Goal: Check status: Check status

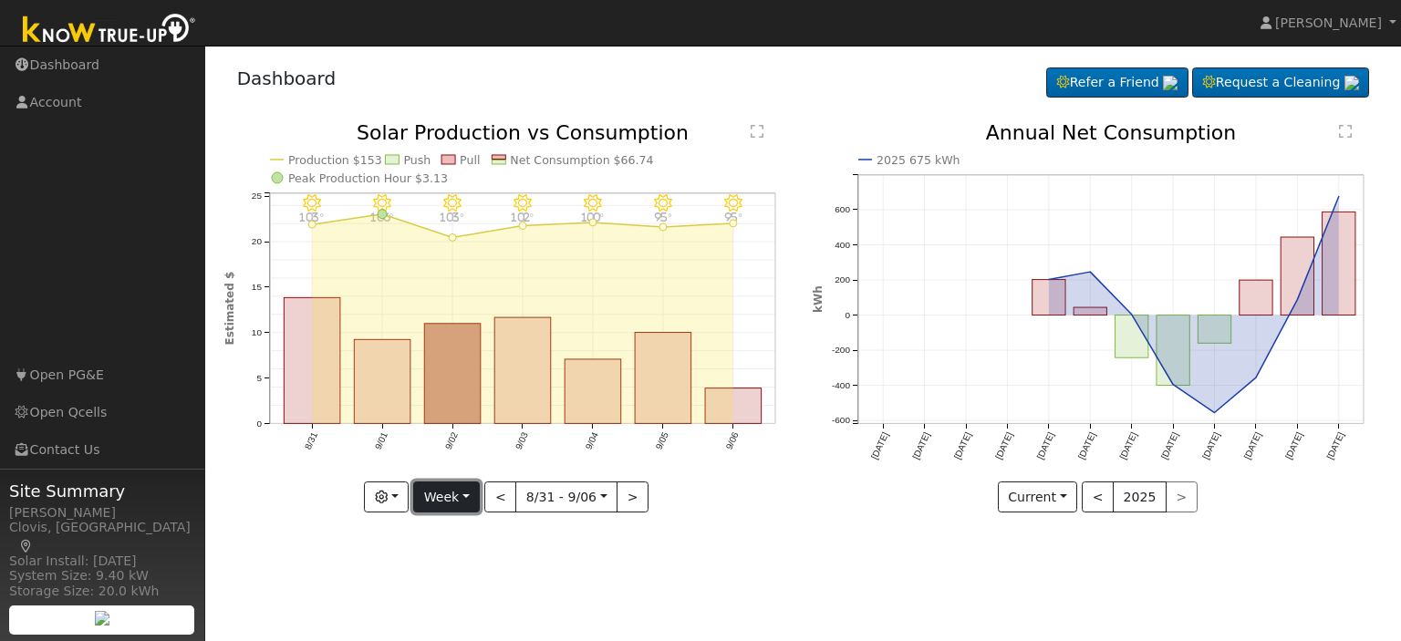
click at [478, 499] on button "Week" at bounding box center [446, 496] width 67 height 31
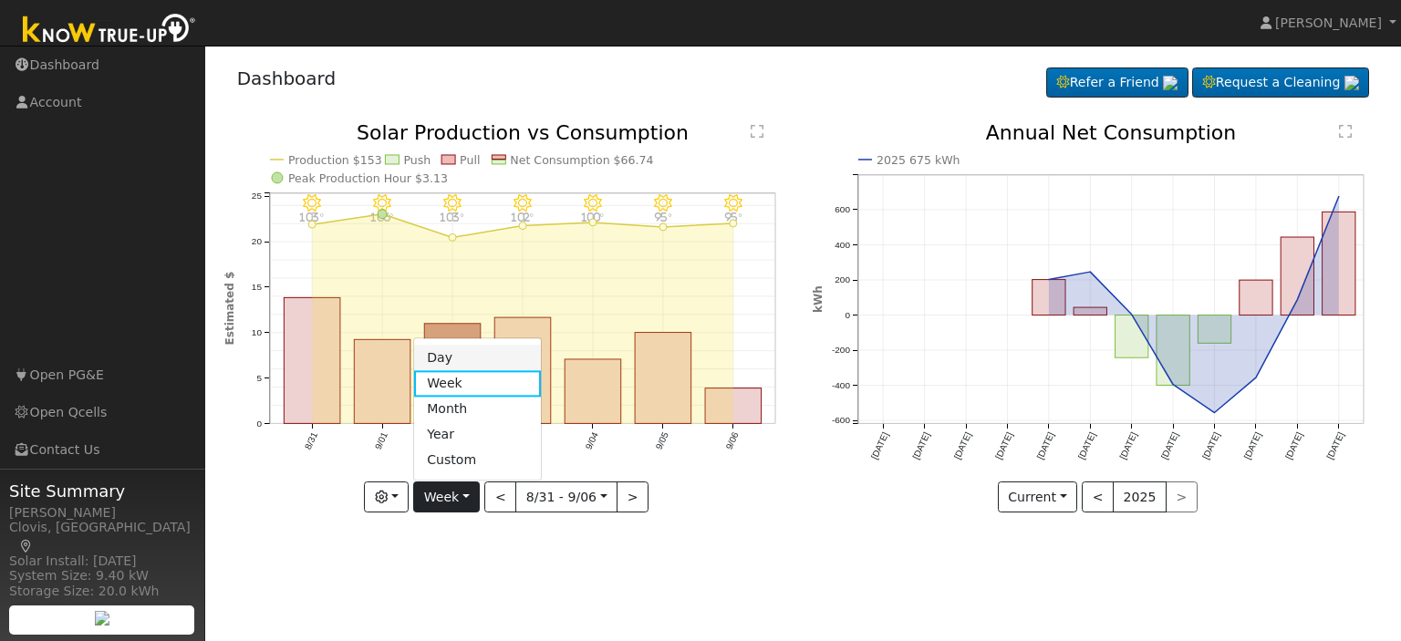
click at [440, 351] on link "Day" at bounding box center [477, 359] width 127 height 26
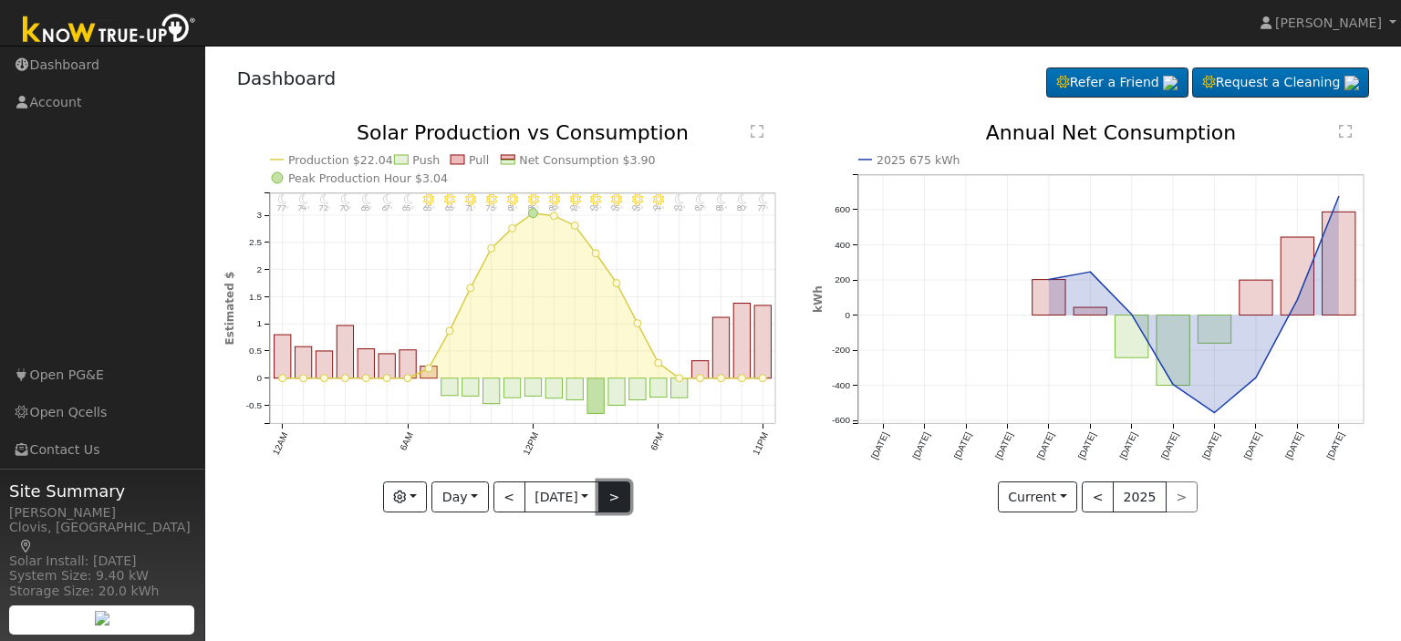
click at [615, 492] on button ">" at bounding box center [614, 496] width 32 height 31
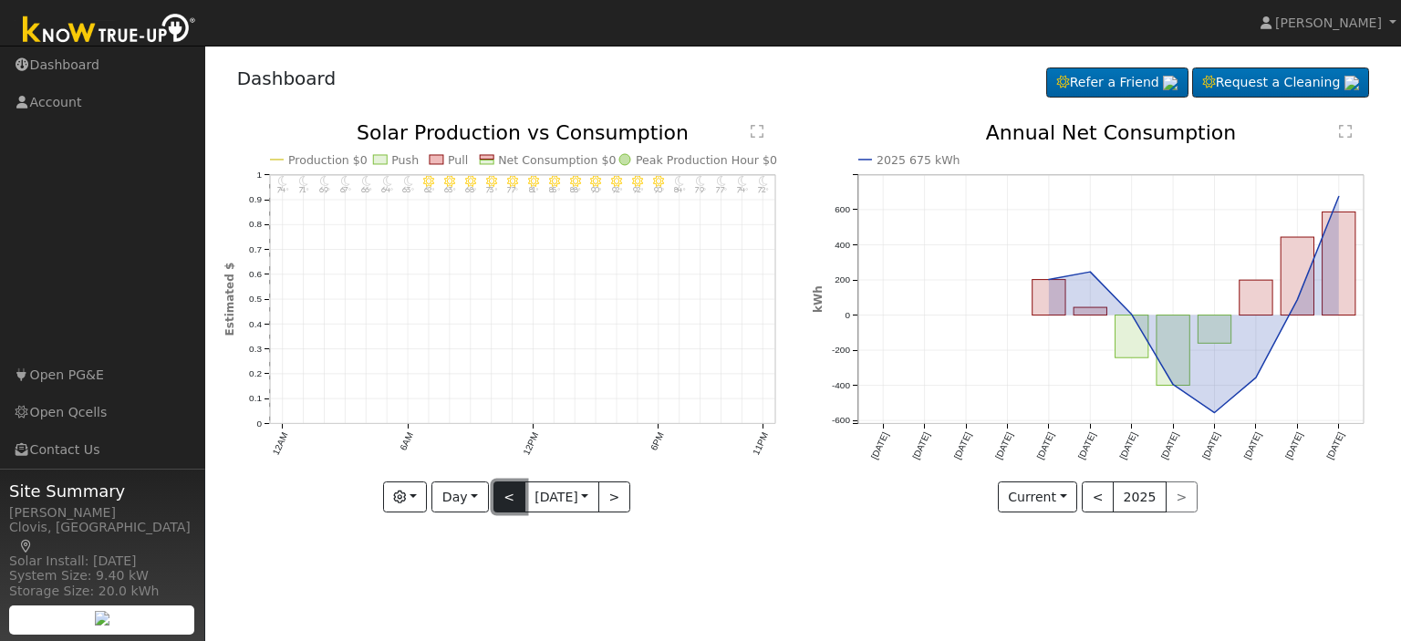
click at [507, 495] on button "<" at bounding box center [509, 496] width 32 height 31
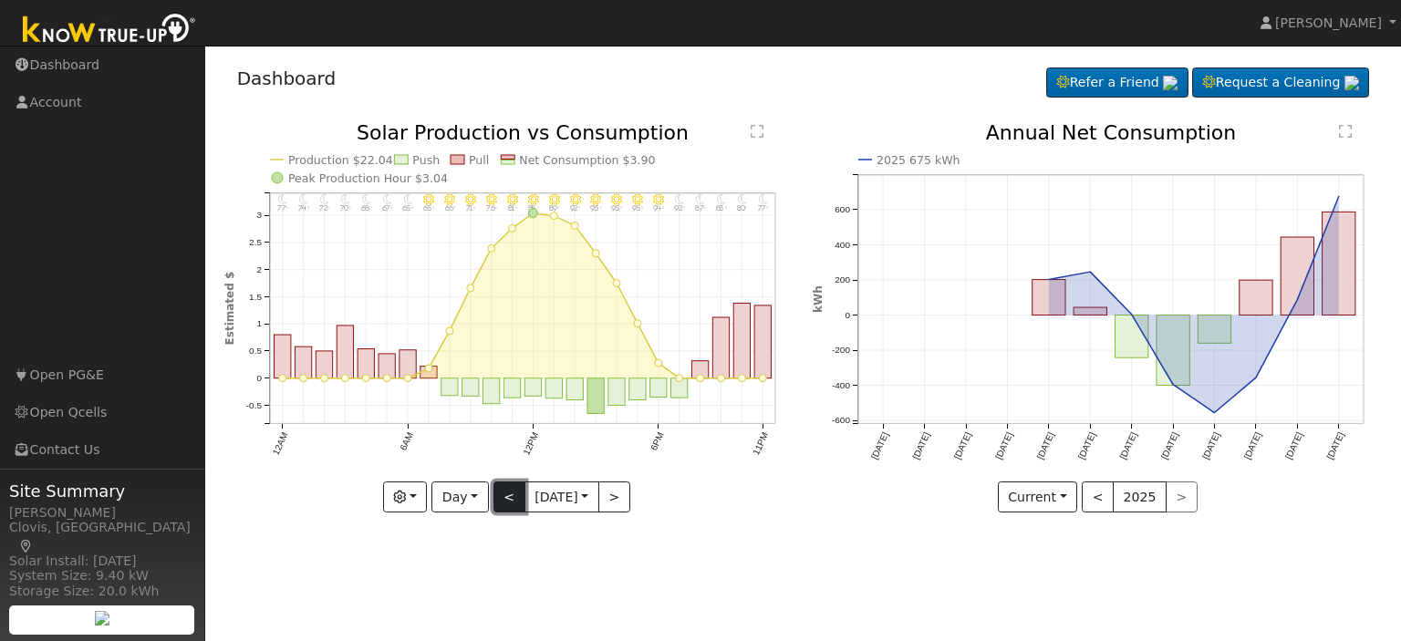
click at [507, 495] on button "<" at bounding box center [509, 496] width 32 height 31
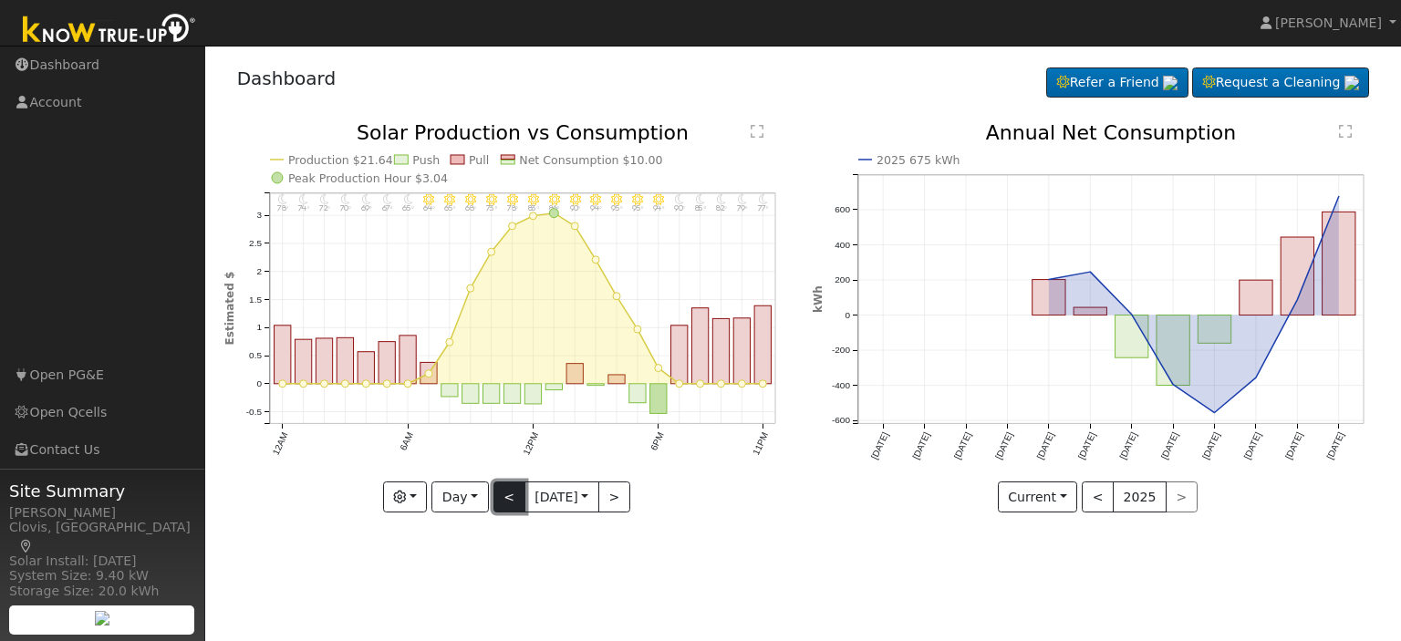
click at [507, 495] on button "<" at bounding box center [509, 496] width 32 height 31
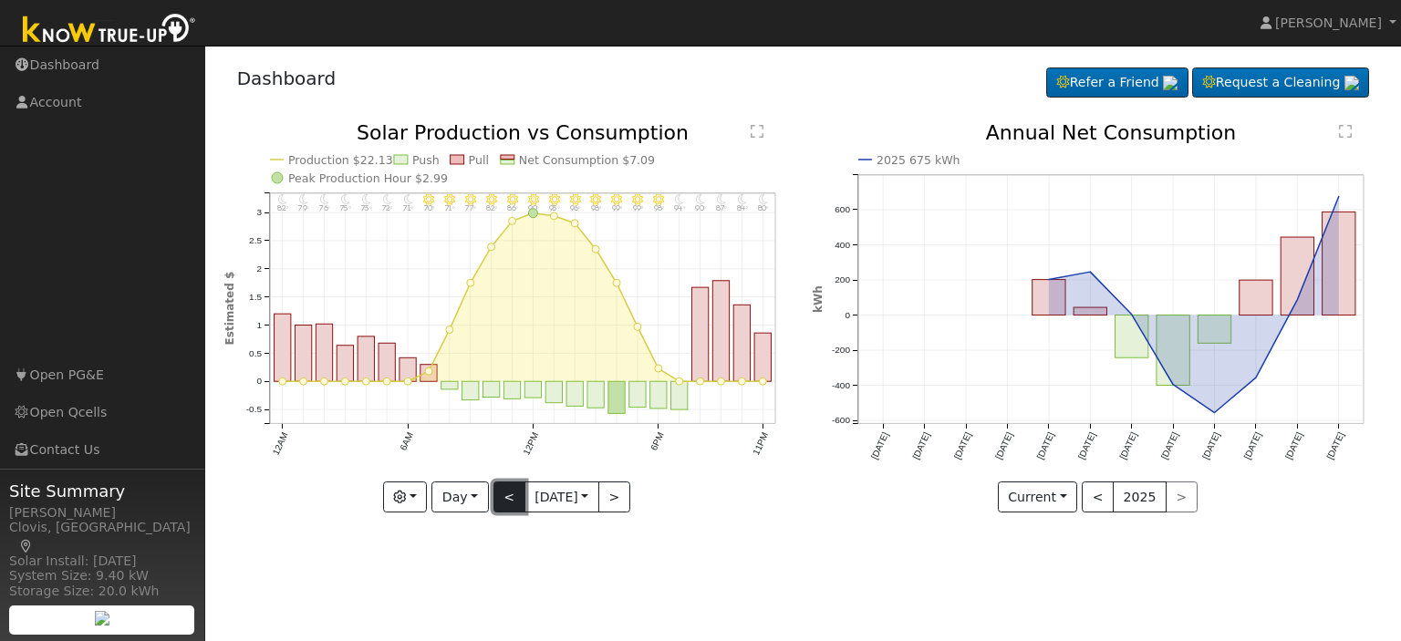
click at [507, 495] on button "<" at bounding box center [509, 496] width 32 height 31
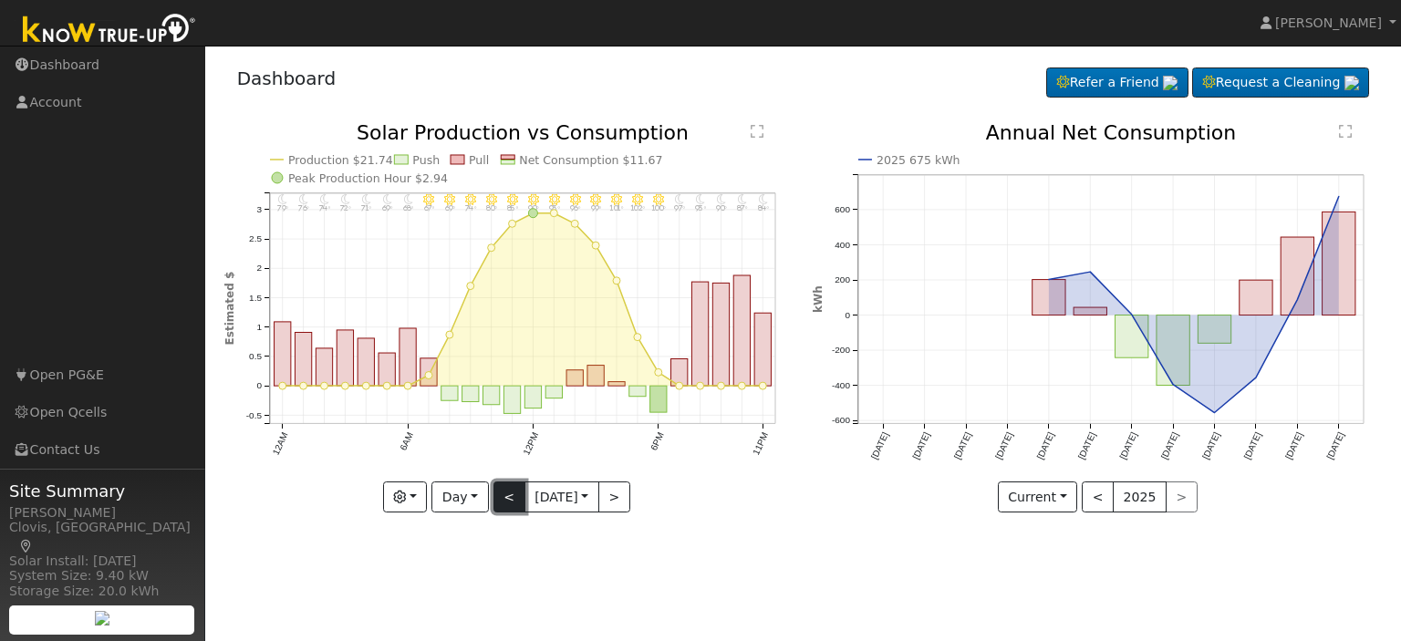
click at [507, 495] on button "<" at bounding box center [509, 496] width 32 height 31
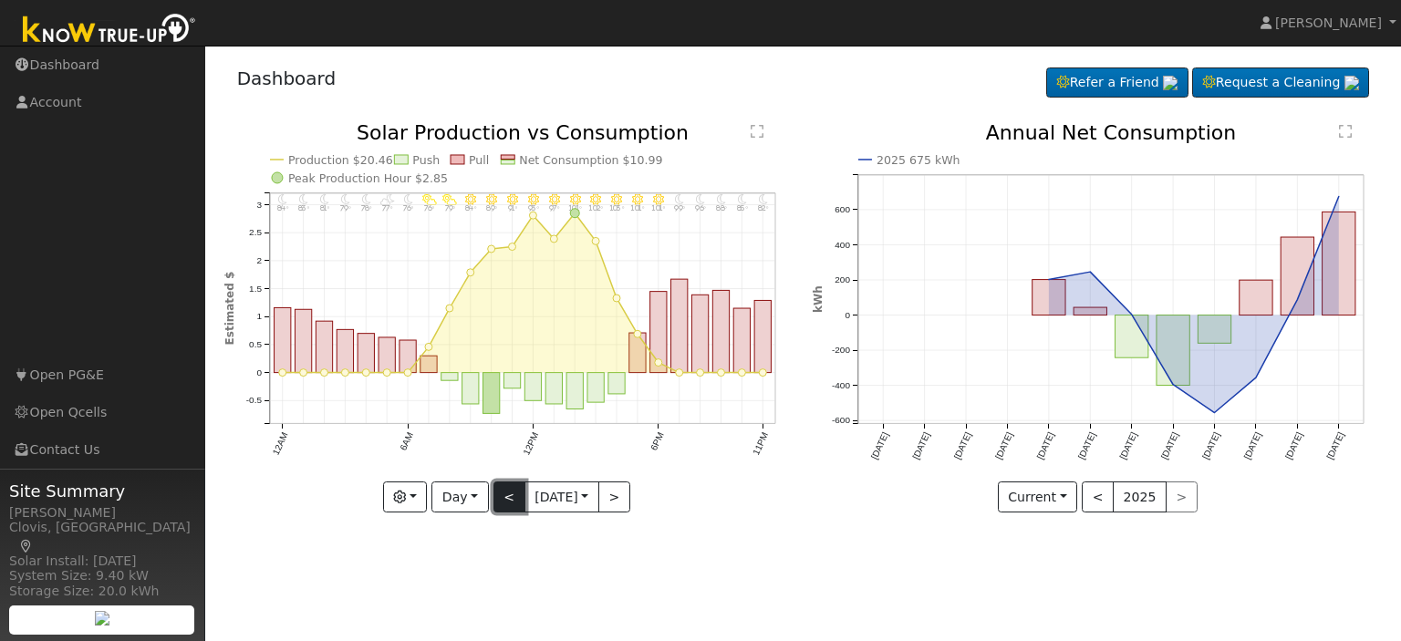
click at [507, 495] on button "<" at bounding box center [509, 496] width 32 height 31
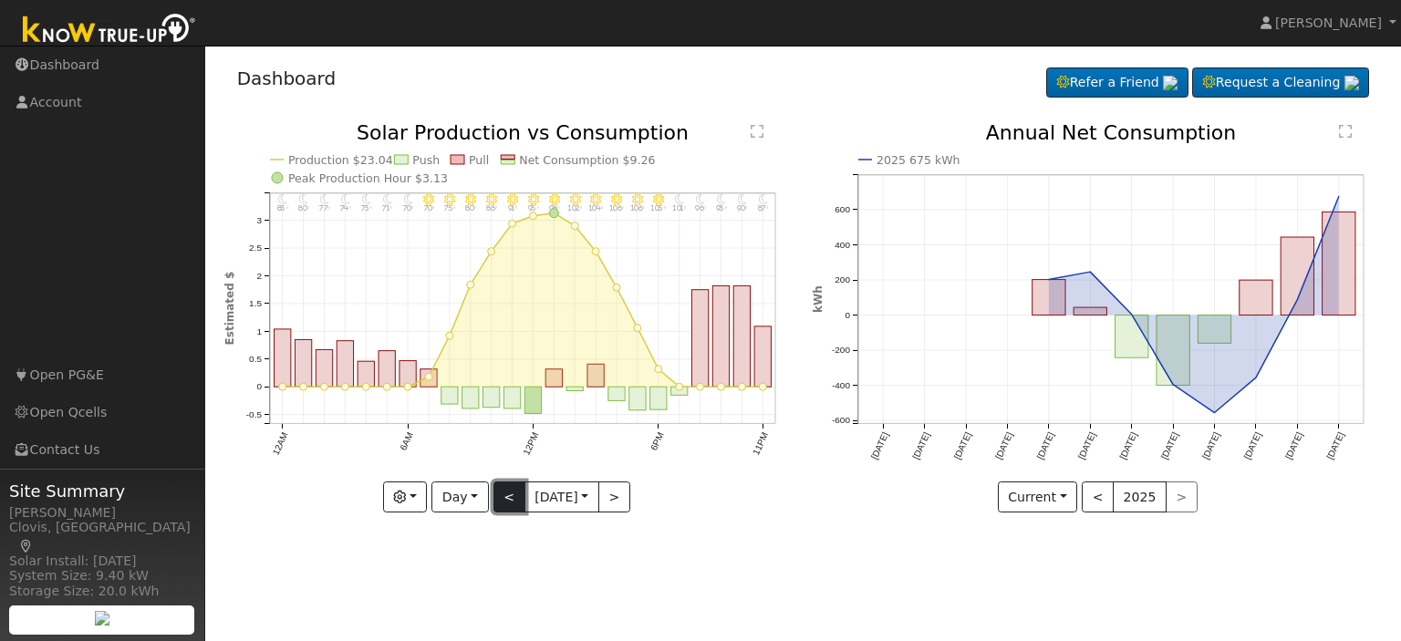
click at [507, 495] on button "<" at bounding box center [509, 496] width 32 height 31
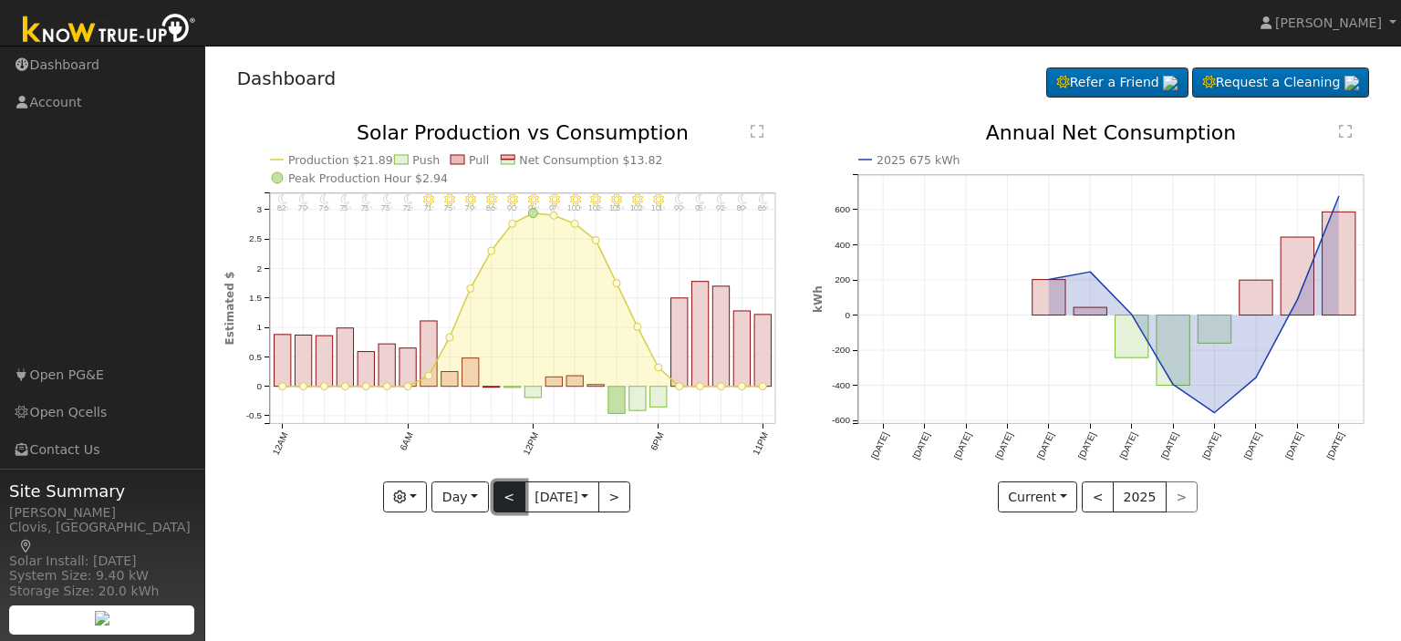
click at [507, 495] on button "<" at bounding box center [509, 496] width 32 height 31
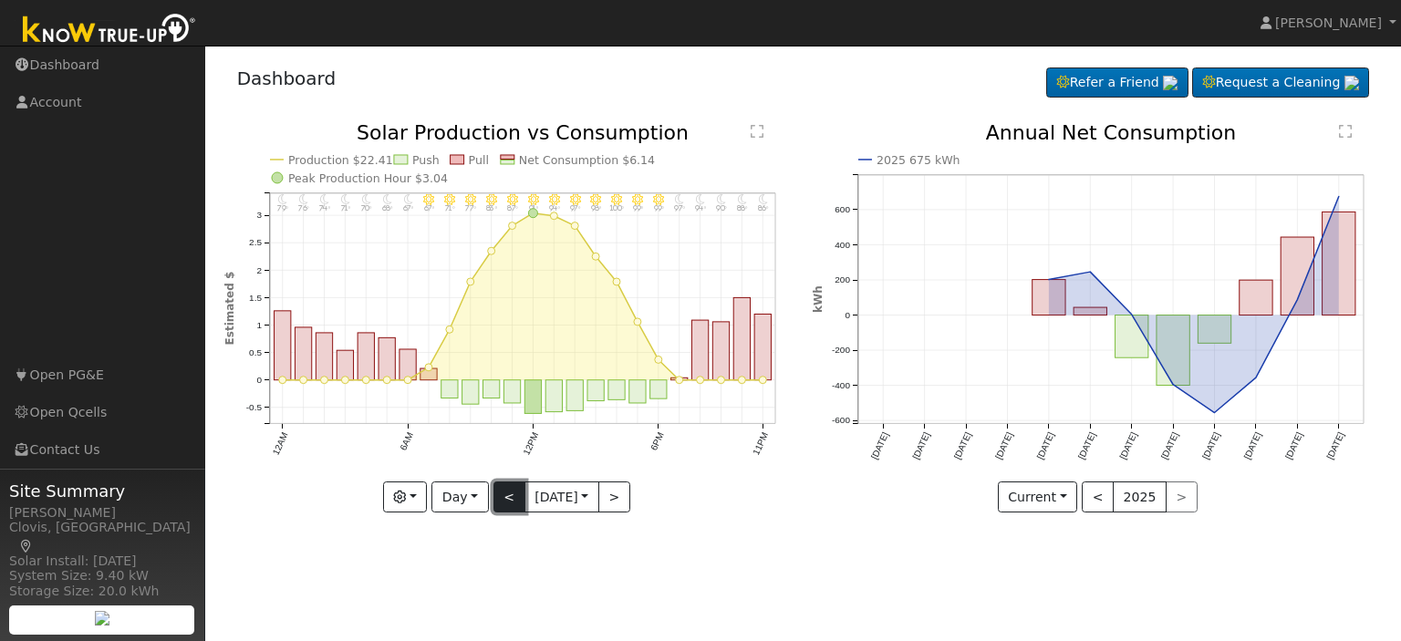
click at [507, 495] on button "<" at bounding box center [509, 496] width 32 height 31
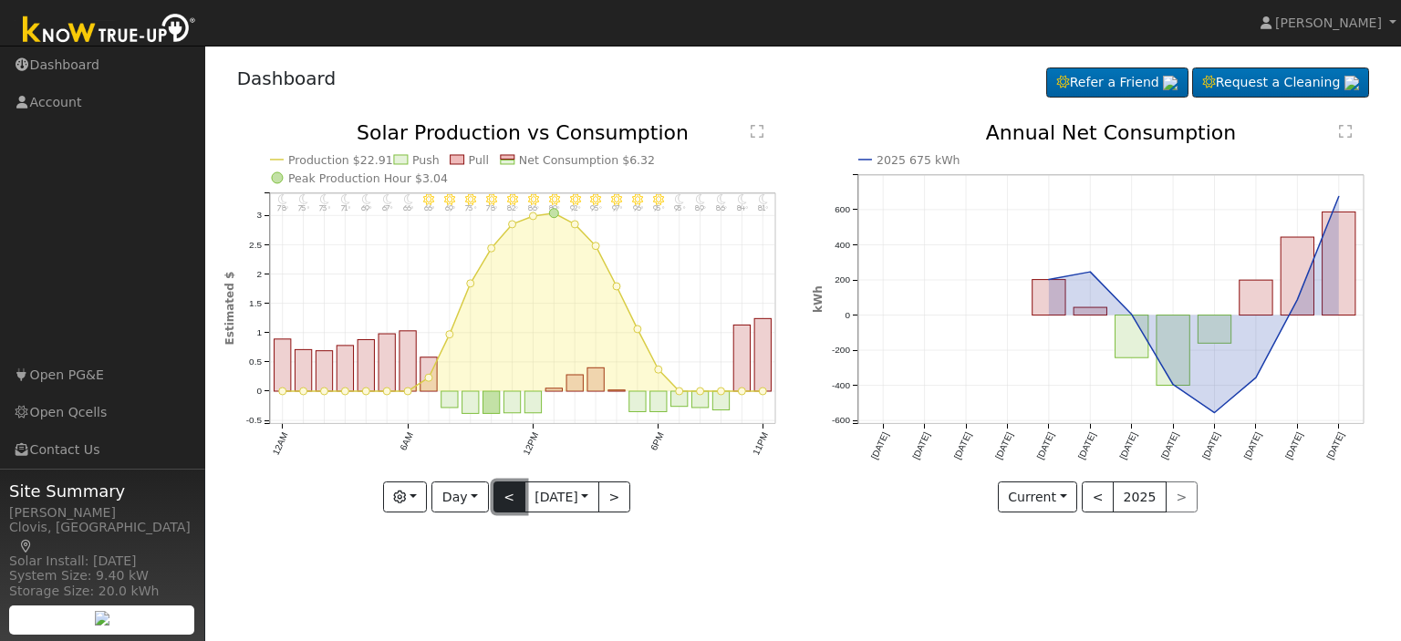
click at [507, 495] on button "<" at bounding box center [509, 496] width 32 height 31
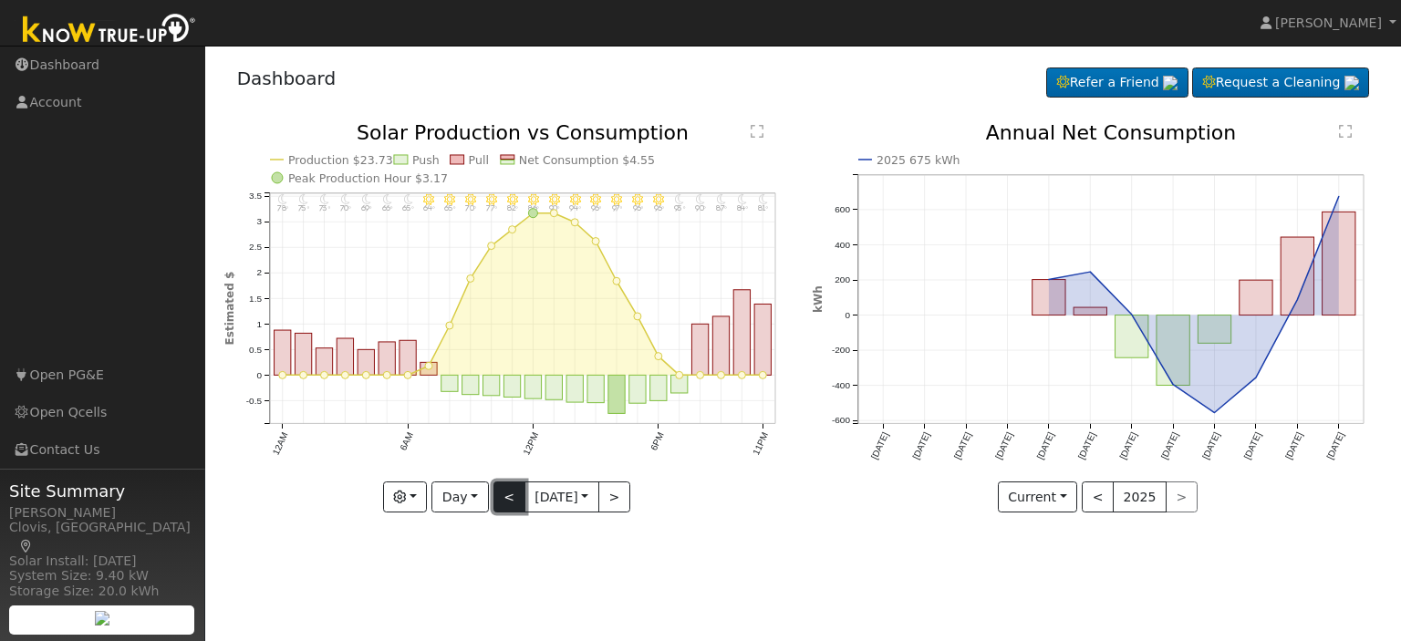
click at [507, 495] on button "<" at bounding box center [509, 496] width 32 height 31
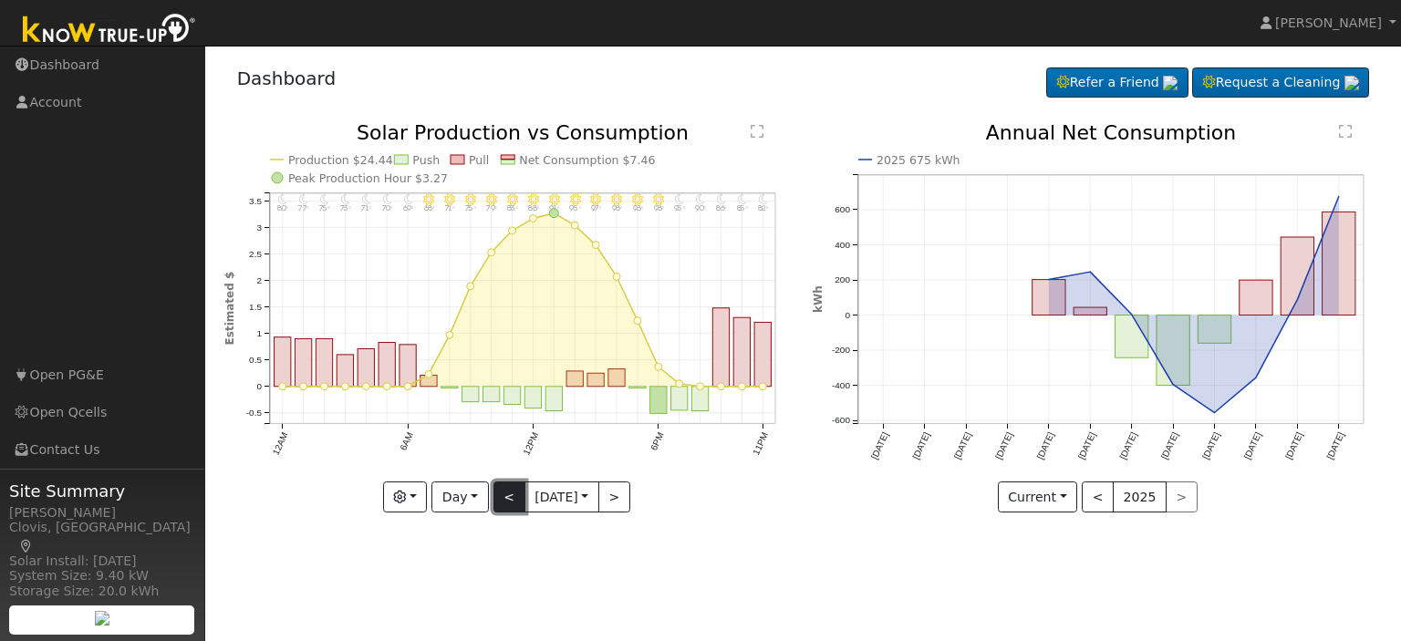
click at [507, 495] on button "<" at bounding box center [509, 496] width 32 height 31
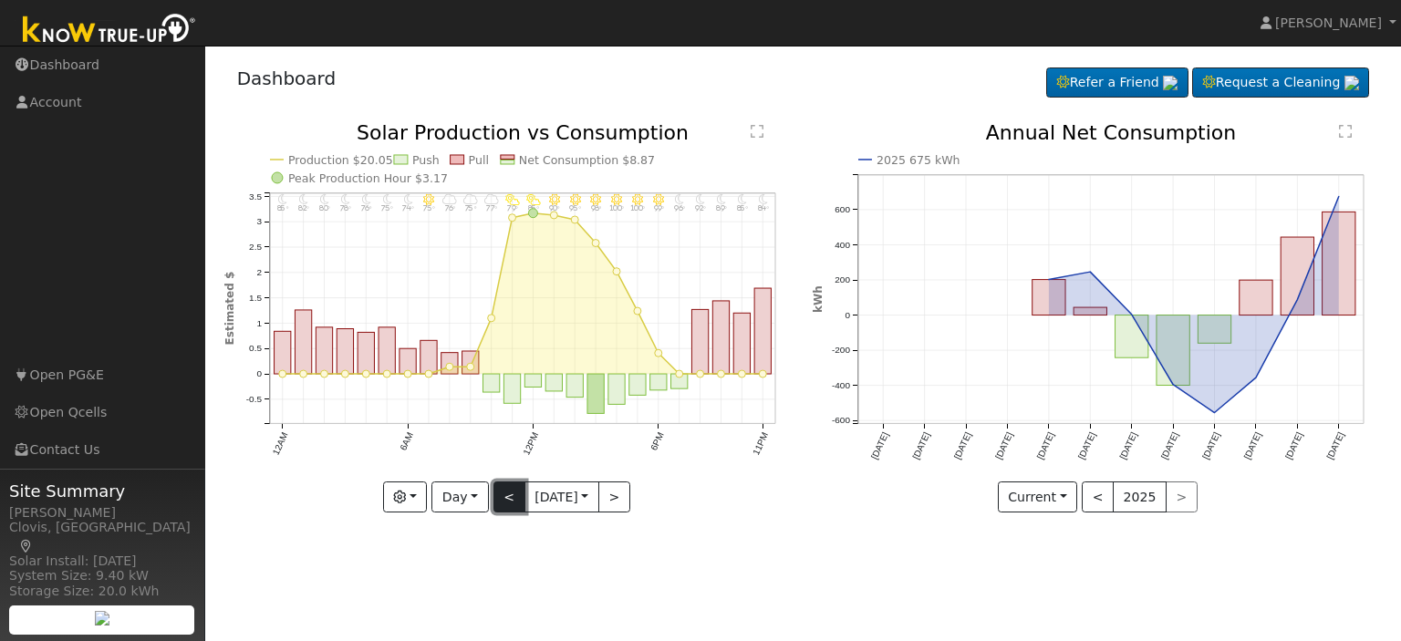
click at [507, 495] on button "<" at bounding box center [509, 496] width 32 height 31
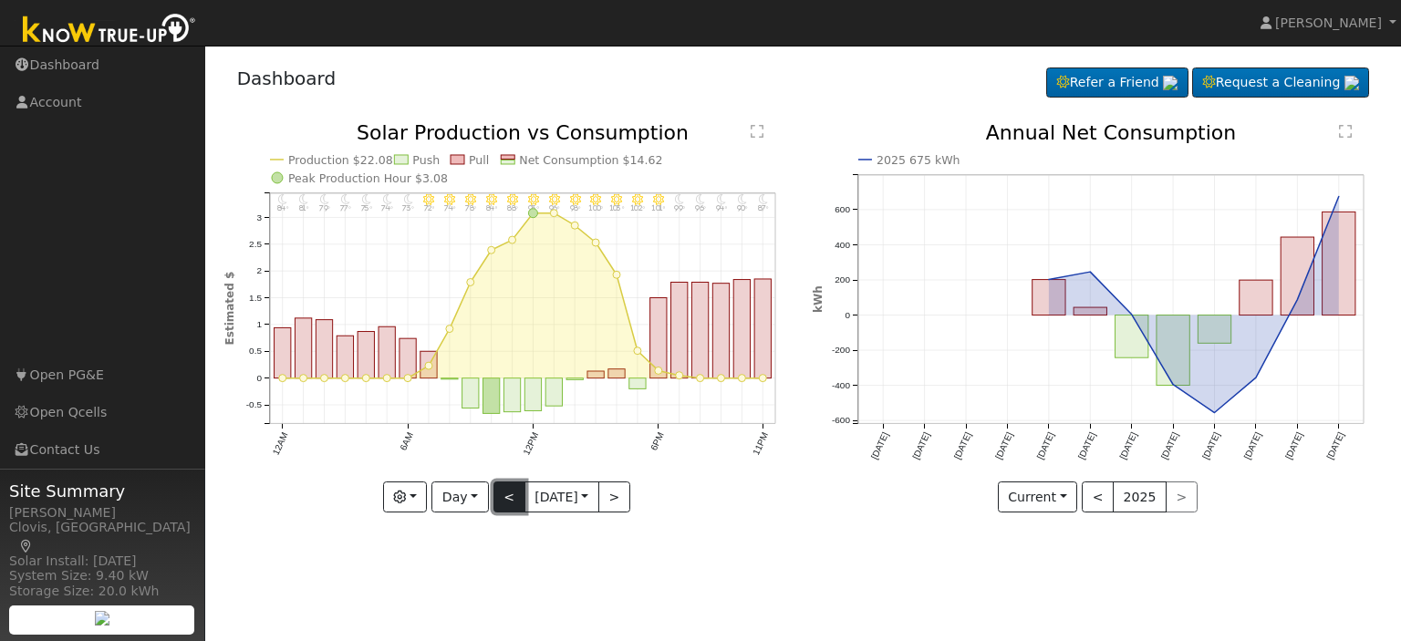
click at [507, 495] on button "<" at bounding box center [509, 496] width 32 height 31
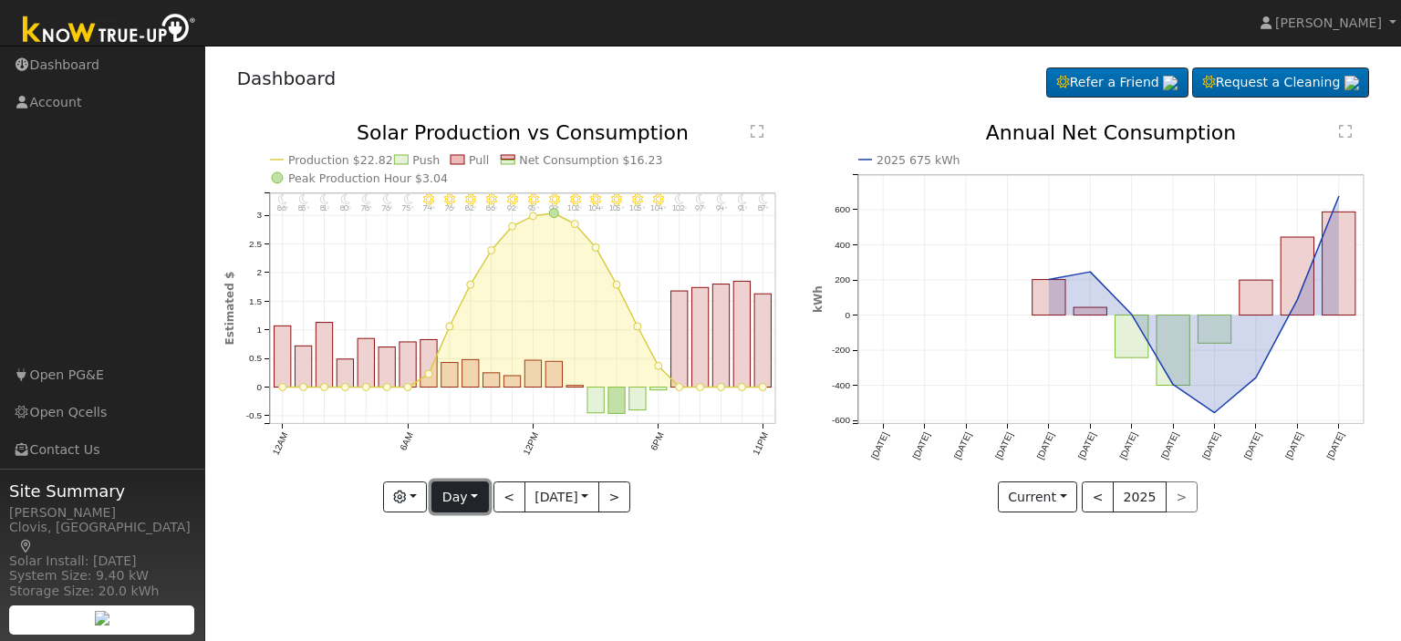
click at [474, 495] on button "Day" at bounding box center [459, 496] width 57 height 31
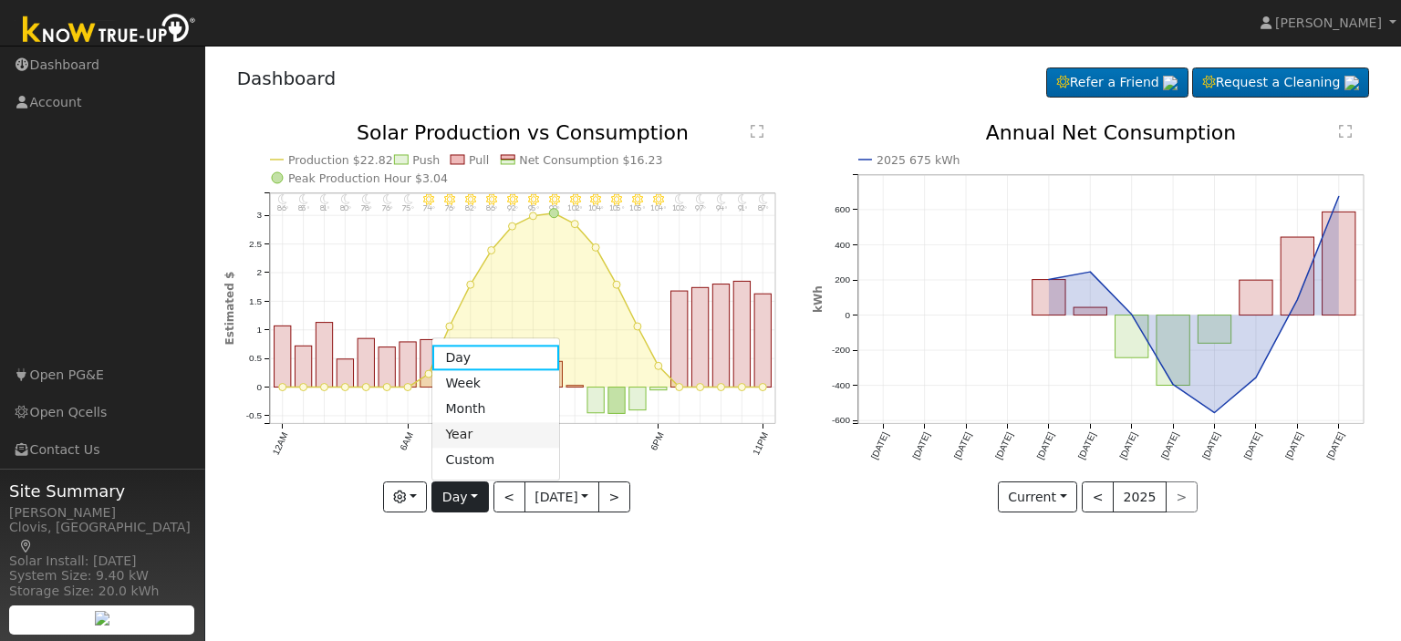
click at [470, 430] on link "Year" at bounding box center [495, 435] width 127 height 26
type input "[DATE]"
